Goal: Information Seeking & Learning: Learn about a topic

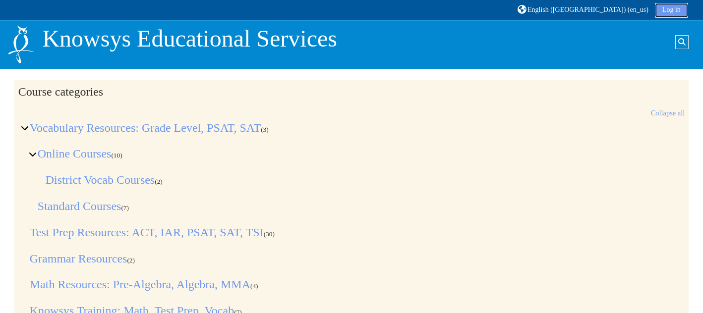
click at [683, 12] on link "Log in" at bounding box center [670, 10] width 33 height 15
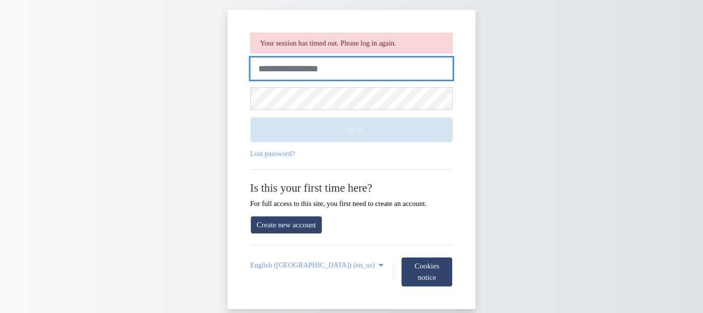
type input "**********"
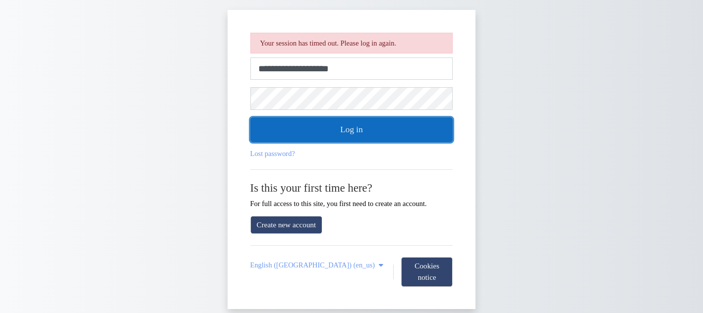
click at [376, 127] on button "Log in" at bounding box center [351, 129] width 203 height 25
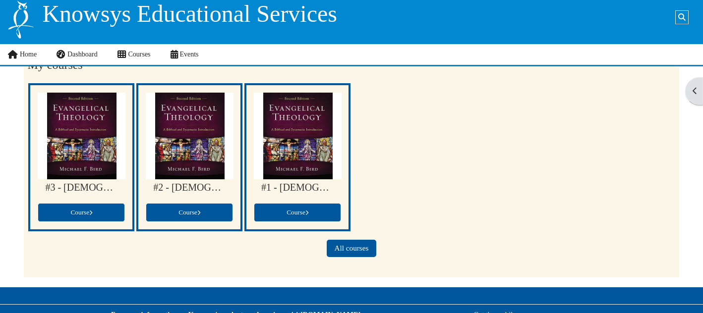
scroll to position [31, 0]
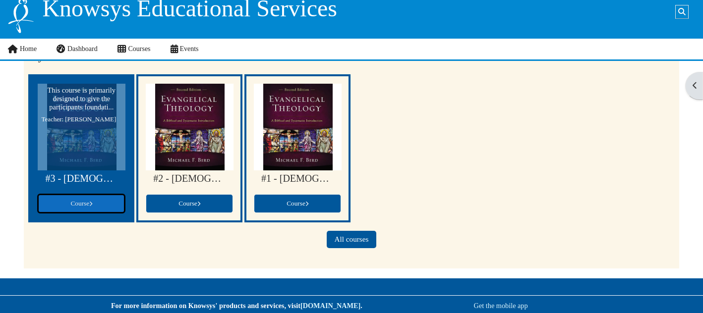
click at [78, 206] on span "Course" at bounding box center [81, 203] width 22 height 7
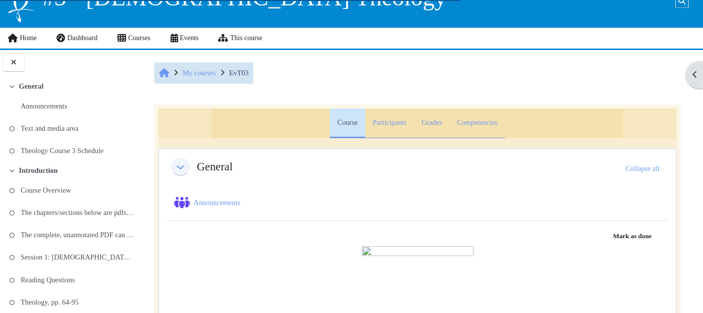
scroll to position [42, 0]
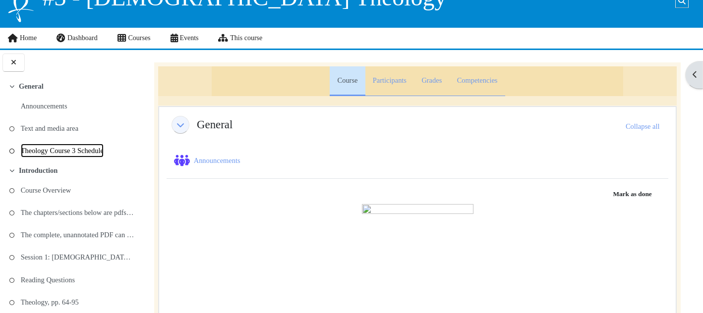
click at [68, 148] on link "Theology Course 3 Schedule" at bounding box center [62, 151] width 83 height 14
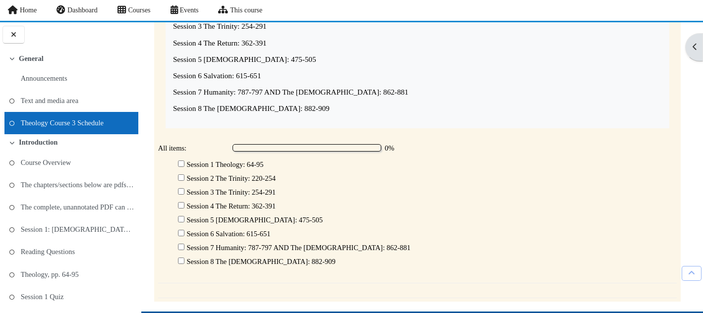
scroll to position [181, 0]
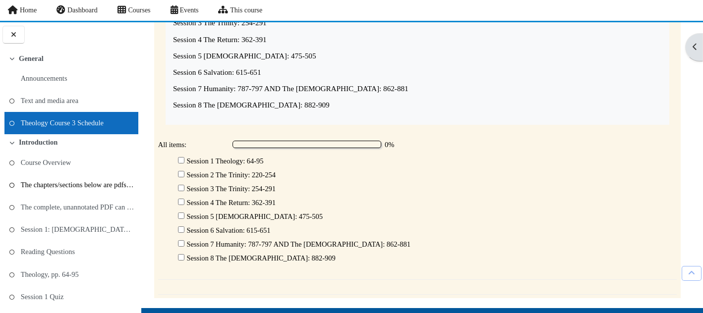
click at [81, 186] on link "The chapters/sections below are pdfs that we have ..." at bounding box center [77, 185] width 113 height 14
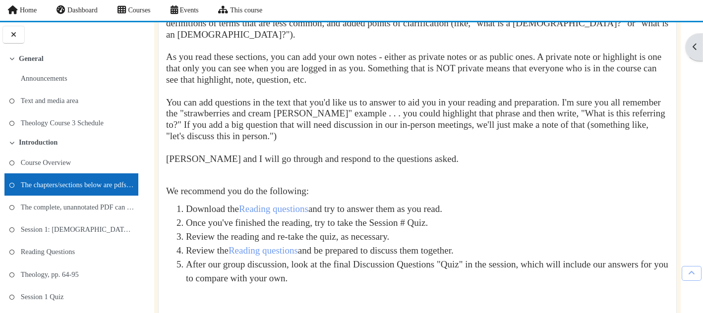
scroll to position [157, 0]
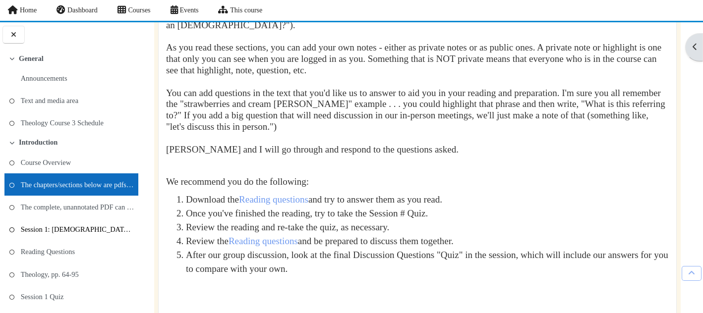
click at [99, 232] on link "Session 1: [DEMOGRAPHIC_DATA] and Theology" at bounding box center [77, 229] width 113 height 14
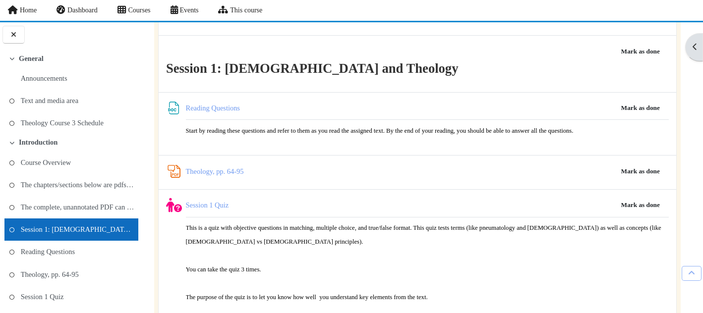
scroll to position [521, 0]
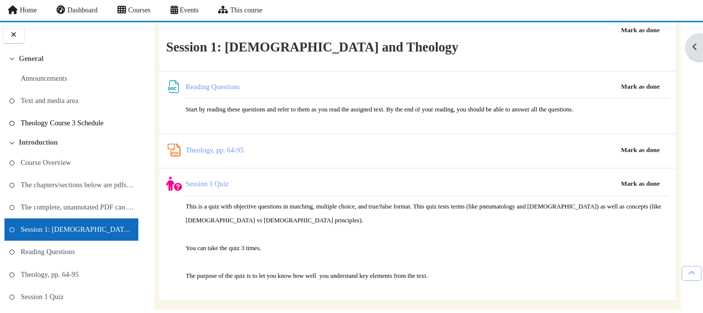
click at [77, 123] on link "Theology Course 3 Schedule" at bounding box center [62, 123] width 83 height 14
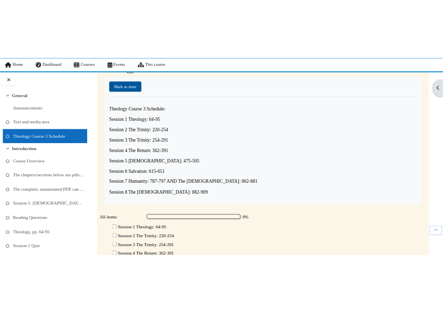
scroll to position [68, 0]
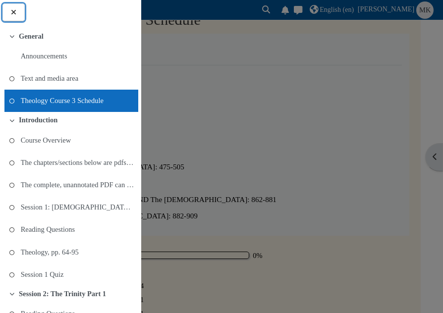
click at [14, 13] on icon at bounding box center [13, 11] width 9 height 7
